Goal: Check status: Check status

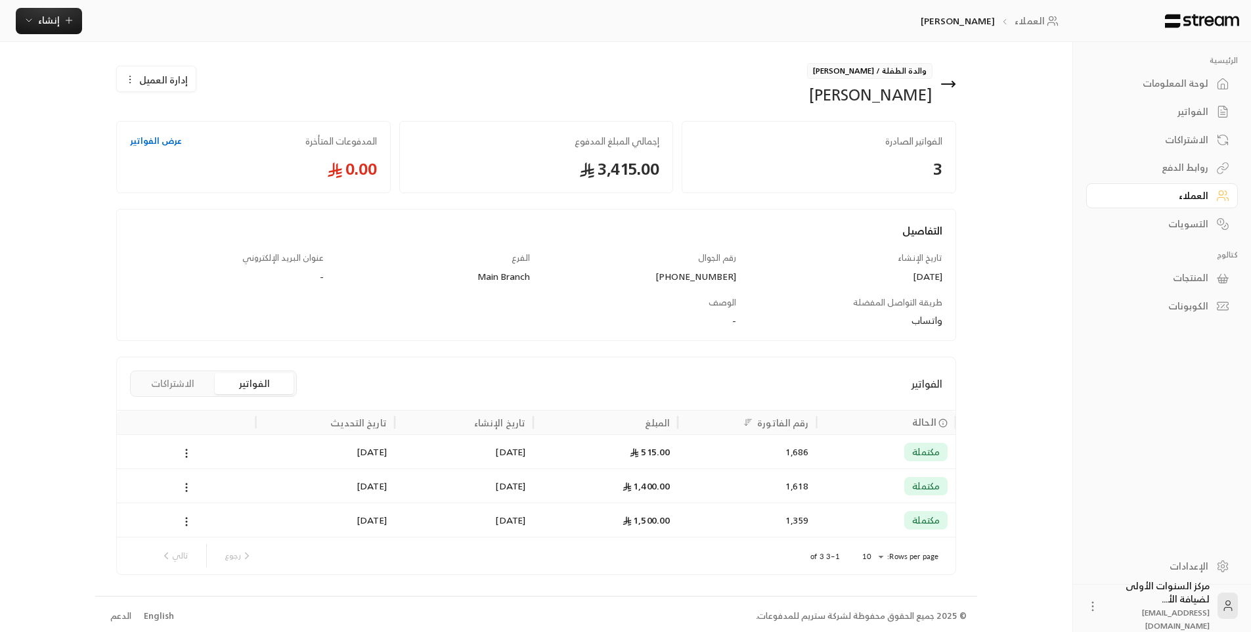
click at [1179, 112] on div "الفواتير" at bounding box center [1156, 111] width 106 height 13
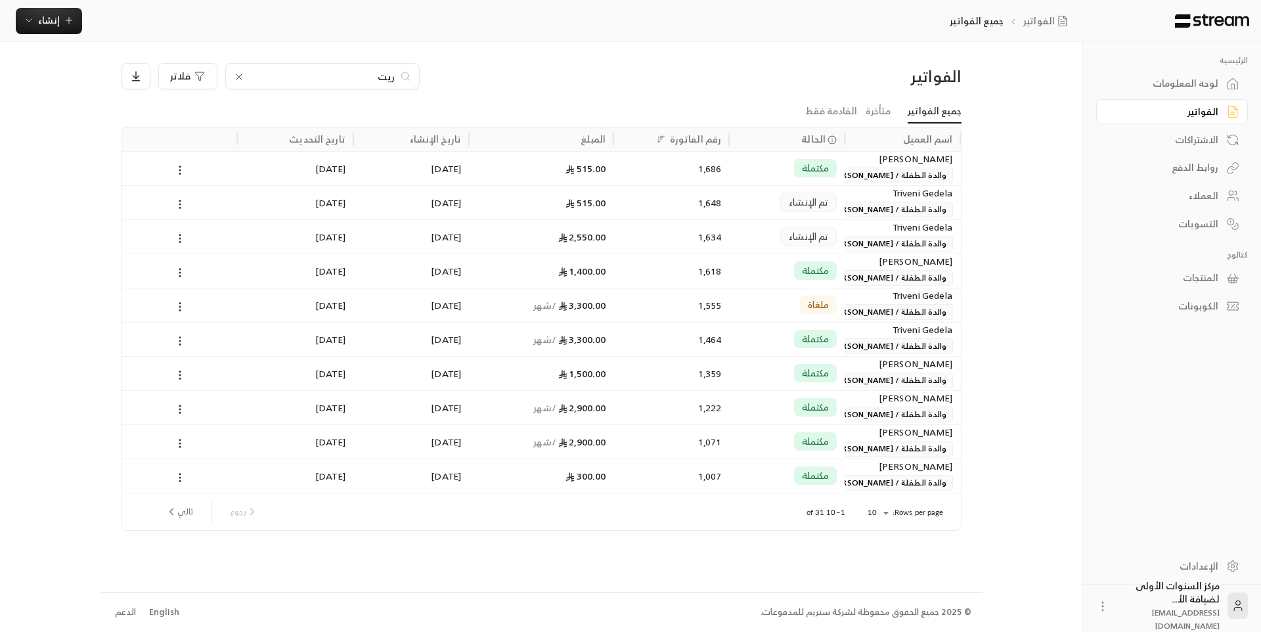
click at [733, 167] on div "مكتملة" at bounding box center [787, 168] width 116 height 34
